Goal: Transaction & Acquisition: Register for event/course

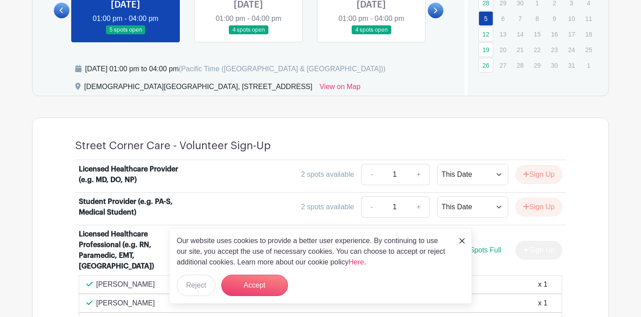
scroll to position [463, 0]
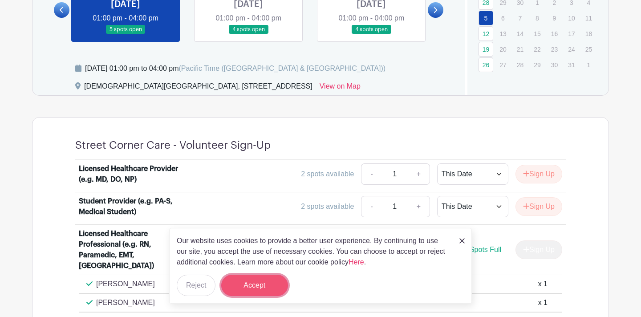
click at [273, 284] on button "Accept" at bounding box center [254, 285] width 67 height 21
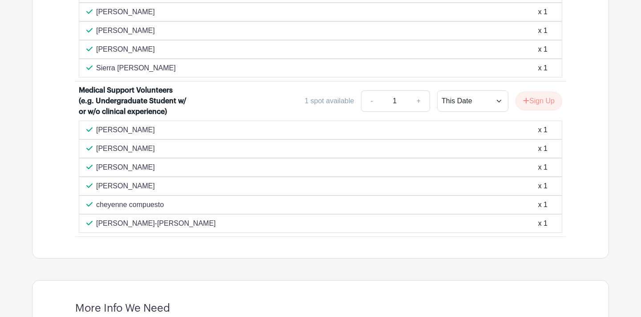
scroll to position [753, 0]
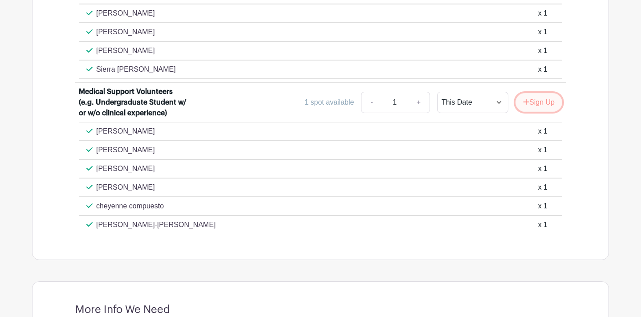
click at [549, 95] on button "Sign Up" at bounding box center [539, 102] width 47 height 19
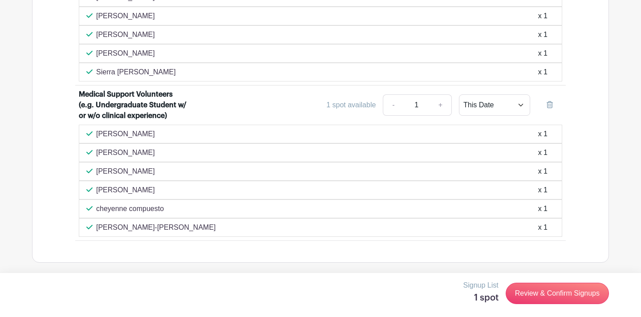
scroll to position [755, 0]
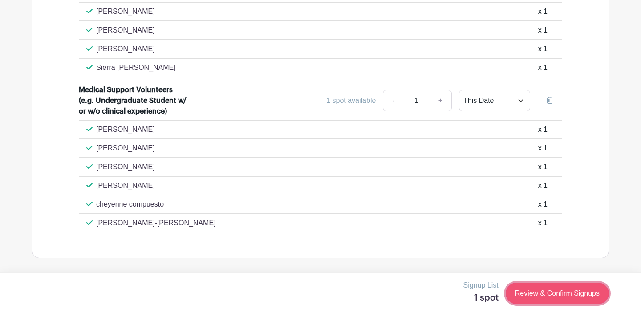
click at [565, 291] on link "Review & Confirm Signups" at bounding box center [557, 293] width 103 height 21
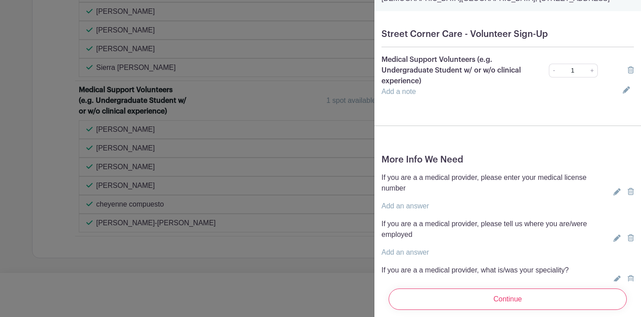
scroll to position [153, 0]
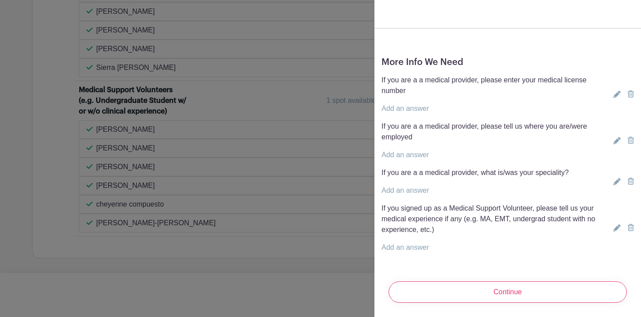
click at [411, 245] on link "Add an answer" at bounding box center [406, 248] width 48 height 8
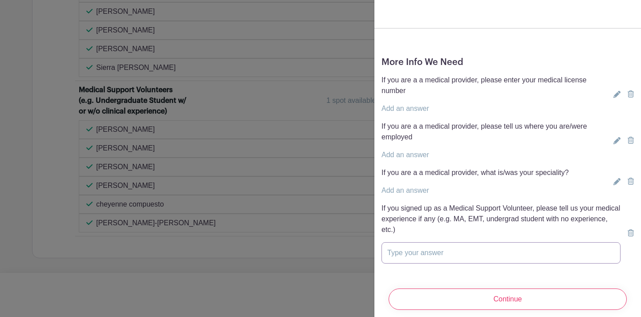
click at [410, 257] on input "text" at bounding box center [501, 252] width 239 height 21
type input "I"
click at [398, 253] on input "I just graduated from [US_STATE][GEOGRAPHIC_DATA]" at bounding box center [501, 252] width 239 height 21
click at [526, 252] on input "I graduated from [US_STATE][GEOGRAPHIC_DATA]" at bounding box center [501, 252] width 239 height 21
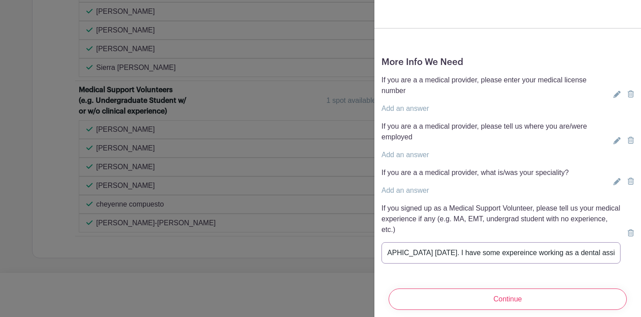
scroll to position [0, 125]
click at [600, 251] on input "I graduated from [US_STATE][GEOGRAPHIC_DATA] [DATE]. I have some expereince wor…" at bounding box center [501, 252] width 239 height 21
click at [540, 254] on input "I graduated from [US_STATE][GEOGRAPHIC_DATA] [DATE]. I have some expereince wor…" at bounding box center [501, 252] width 239 height 21
click at [538, 255] on input "I graduated from [US_STATE][GEOGRAPHIC_DATA] [DATE]. I have some expereince wor…" at bounding box center [501, 252] width 239 height 21
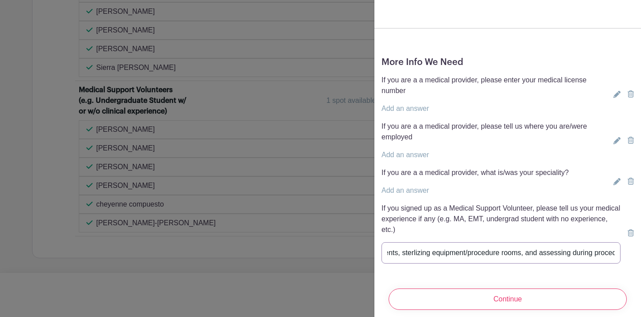
click at [538, 255] on input "I graduated from [US_STATE][GEOGRAPHIC_DATA] [DATE]. I have some expereince wor…" at bounding box center [501, 252] width 239 height 21
click at [421, 254] on input "I graduated from [US_STATE][GEOGRAPHIC_DATA] [DATE]. I have some expereince wor…" at bounding box center [501, 252] width 239 height 21
type input "I graduated from [US_STATE][GEOGRAPHIC_DATA] [DATE]. I have some expereince wor…"
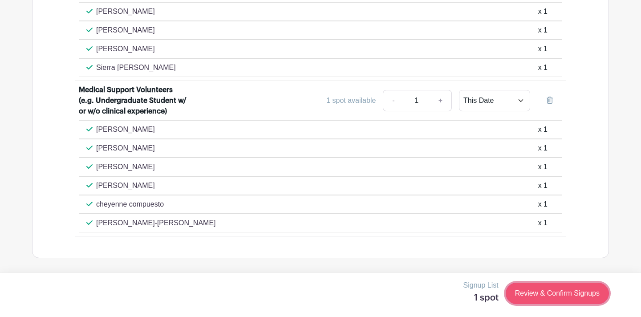
click at [575, 297] on link "Review & Confirm Signups" at bounding box center [557, 293] width 103 height 21
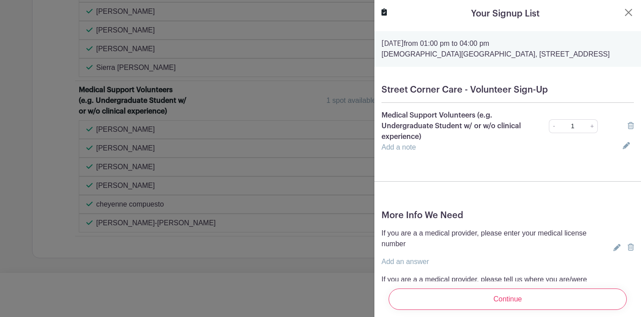
scroll to position [153, 0]
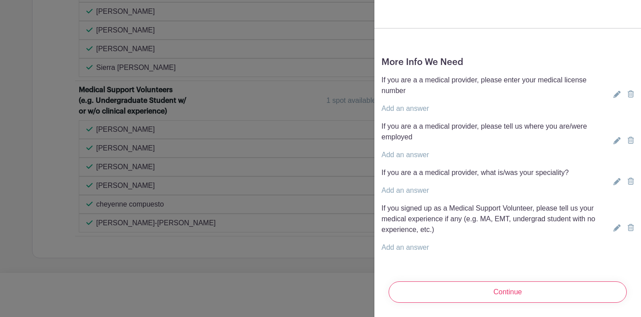
click at [390, 244] on link "Add an answer" at bounding box center [406, 248] width 48 height 8
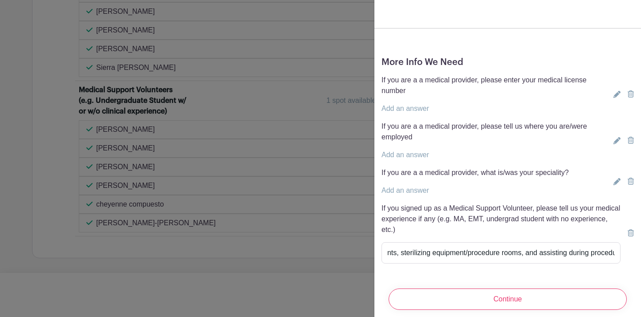
scroll to position [0, 418]
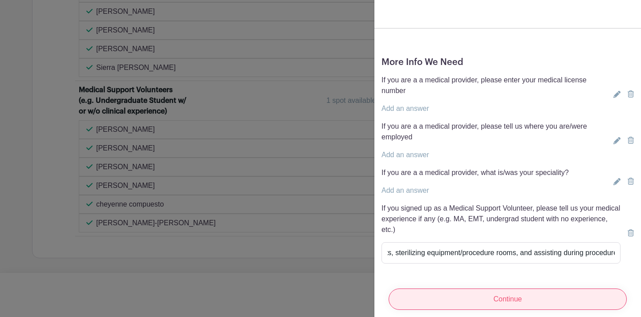
click at [532, 301] on input "Continue" at bounding box center [508, 299] width 238 height 21
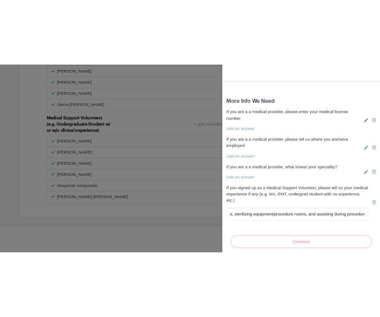
scroll to position [5, 0]
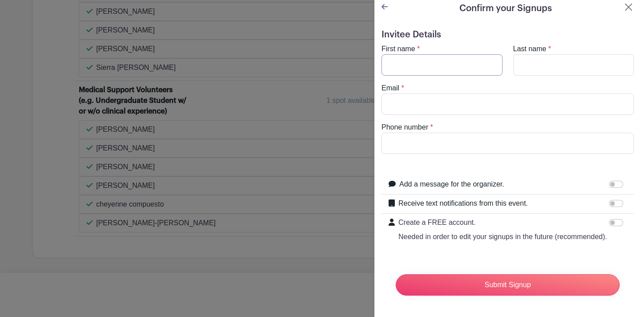
click at [424, 56] on input "First name" at bounding box center [442, 64] width 121 height 21
type input "Lida"
click at [527, 61] on input "Last name" at bounding box center [573, 64] width 121 height 21
type input "Mesri"
click at [417, 100] on input "Email" at bounding box center [508, 103] width 252 height 21
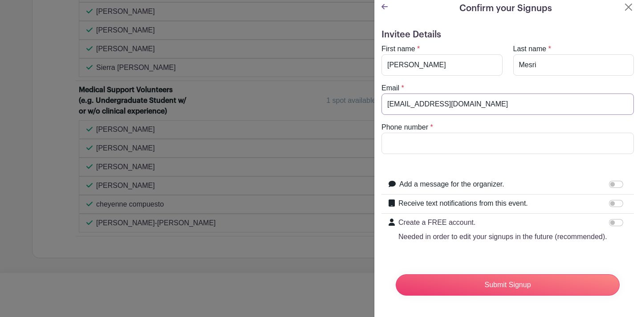
type input "lidamesri6802@gmail.com"
click at [401, 146] on input "Phone number" at bounding box center [508, 143] width 252 height 21
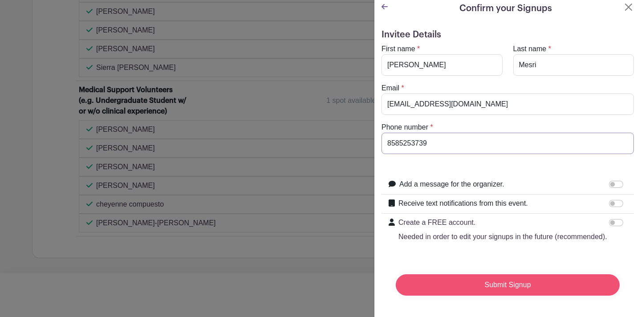
type input "8585253739"
click at [501, 284] on input "Submit Signup" at bounding box center [508, 284] width 224 height 21
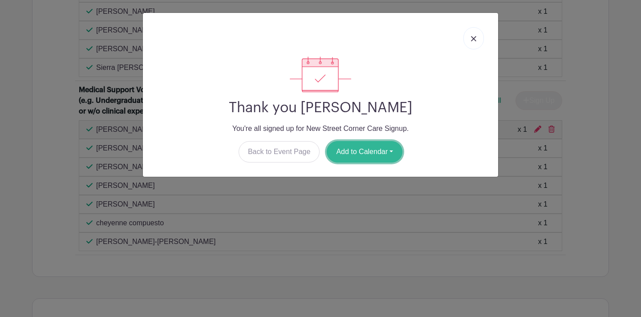
click at [374, 154] on button "Add to Calendar" at bounding box center [365, 151] width 76 height 21
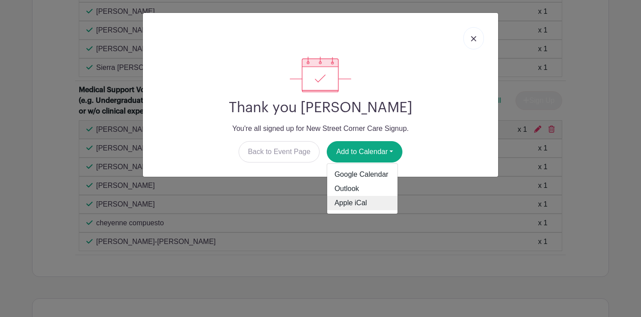
click at [358, 201] on link "Apple iCal" at bounding box center [362, 203] width 70 height 14
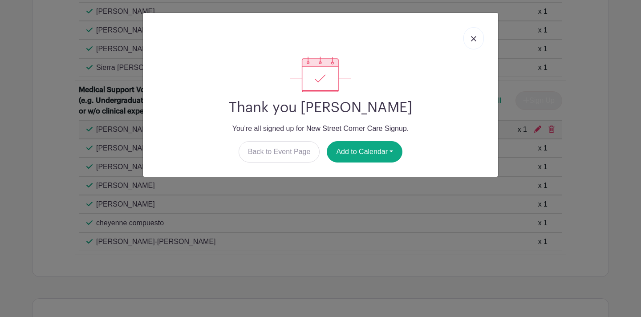
click at [473, 40] on img at bounding box center [473, 38] width 5 height 5
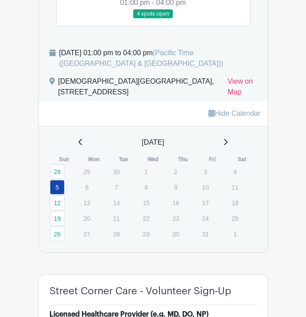
scroll to position [627, 0]
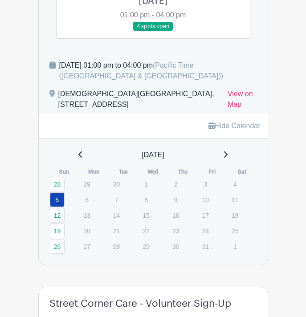
drag, startPoint x: 58, startPoint y: 93, endPoint x: 159, endPoint y: 110, distance: 102.0
click at [159, 110] on div "[DEMOGRAPHIC_DATA][GEOGRAPHIC_DATA], [STREET_ADDRESS]" at bounding box center [139, 101] width 162 height 25
copy div "[DEMOGRAPHIC_DATA][GEOGRAPHIC_DATA], [STREET_ADDRESS]"
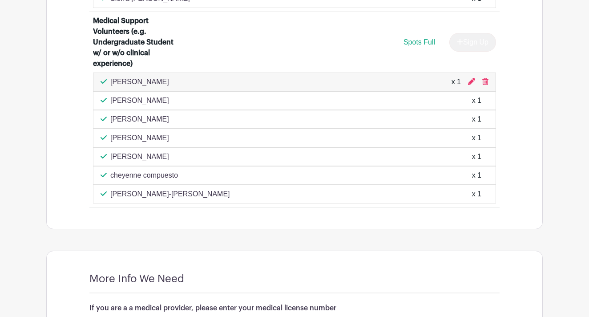
scroll to position [833, 0]
